Goal: Find specific page/section: Find specific page/section

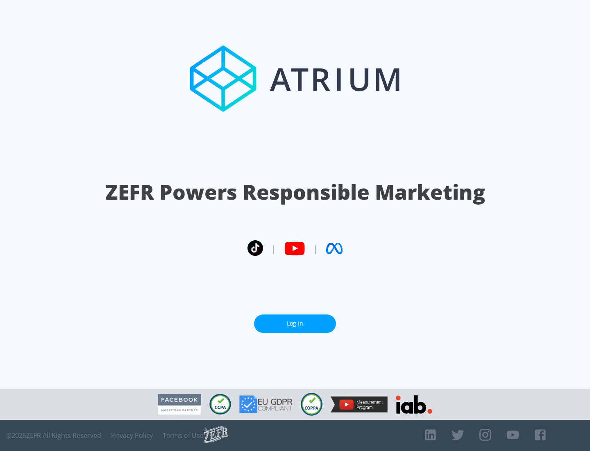
click at [295, 320] on link "Log In" at bounding box center [295, 323] width 82 height 18
